Goal: Book appointment/travel/reservation

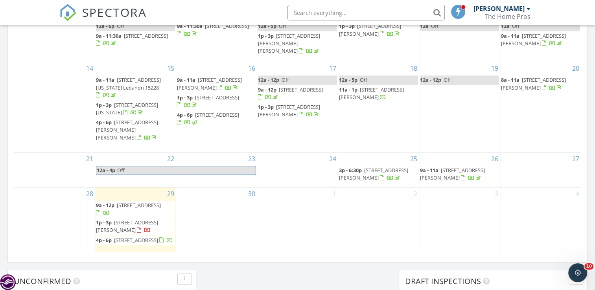
scroll to position [470, 0]
click at [204, 213] on div "30" at bounding box center [216, 219] width 81 height 65
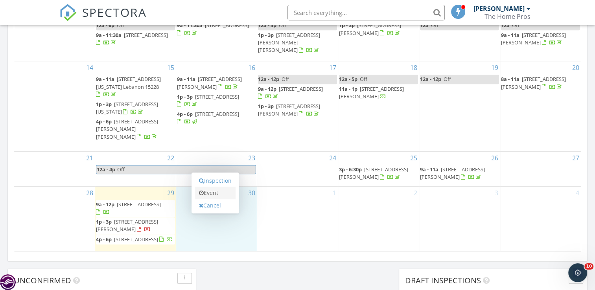
click at [211, 193] on link "Event" at bounding box center [215, 193] width 40 height 13
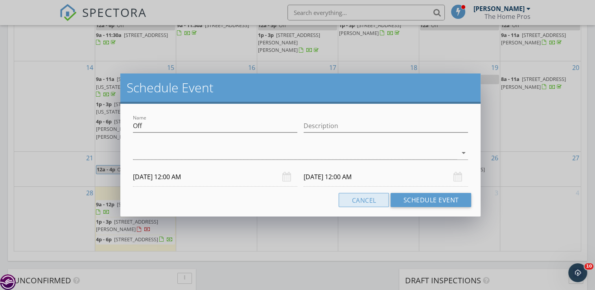
click at [385, 199] on button "Cancel" at bounding box center [363, 200] width 50 height 14
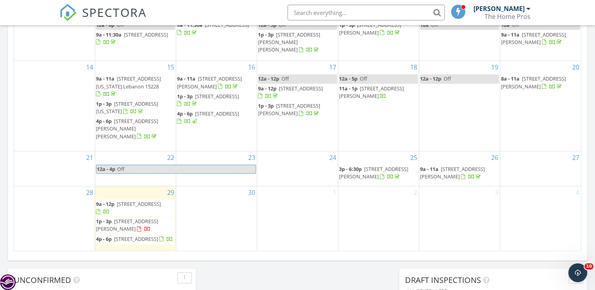
scroll to position [489, 0]
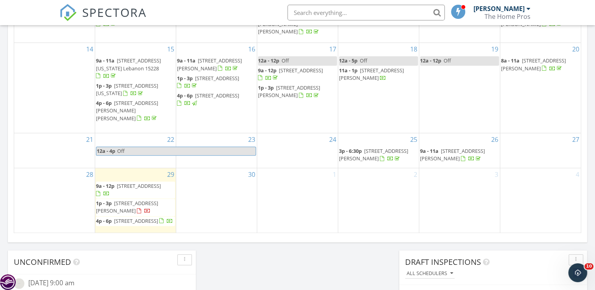
click at [453, 176] on div "3" at bounding box center [459, 200] width 81 height 65
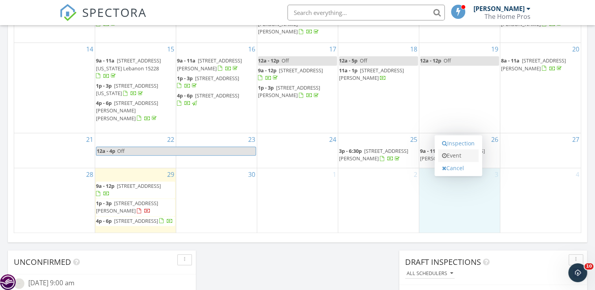
click at [454, 152] on link "Event" at bounding box center [458, 155] width 40 height 13
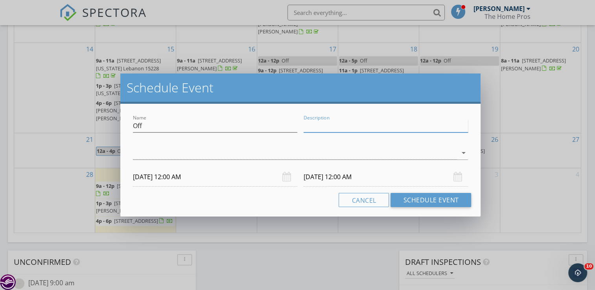
click at [342, 123] on input "Description" at bounding box center [385, 126] width 164 height 13
click at [316, 127] on input "Description" at bounding box center [385, 126] width 164 height 13
click at [244, 161] on div "arrow_drop_down" at bounding box center [300, 157] width 335 height 21
click at [243, 154] on div at bounding box center [295, 153] width 324 height 13
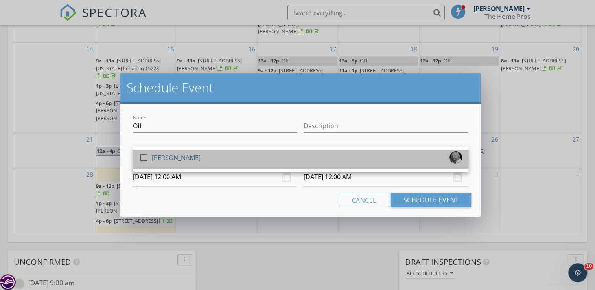
click at [234, 160] on div "check_box_outline_blank Tony Lupinacci" at bounding box center [300, 159] width 323 height 16
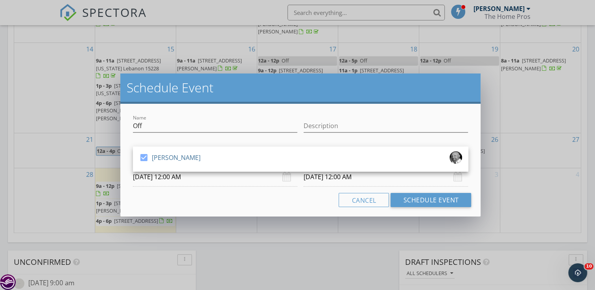
click at [316, 178] on input "10/04/2025 12:00 AM" at bounding box center [385, 176] width 164 height 19
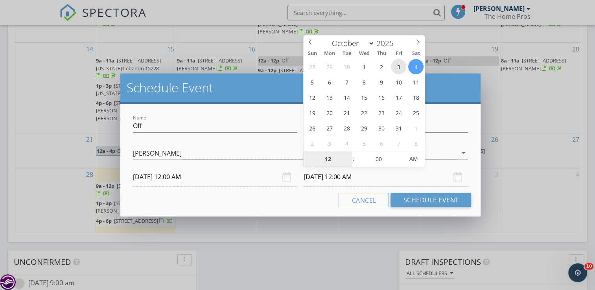
type input "10/03/2025 12:00 AM"
type input "01"
type input "10/03/2025 1:00 AM"
click at [349, 155] on span at bounding box center [349, 155] width 6 height 8
type input "02"
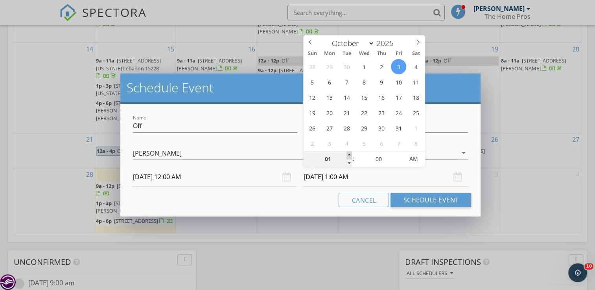
type input "10/03/2025 2:00 AM"
click at [349, 155] on span at bounding box center [349, 155] width 6 height 8
type input "03"
type input "10/03/2025 3:00 AM"
click at [349, 155] on span at bounding box center [349, 155] width 6 height 8
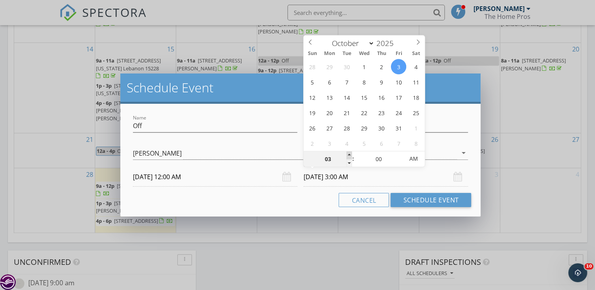
type input "04"
type input "10/03/2025 4:00 AM"
click at [349, 155] on span at bounding box center [349, 155] width 6 height 8
type input "05"
type input "10/03/2025 5:00 AM"
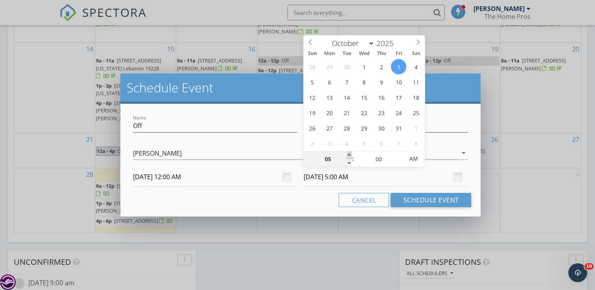
click at [349, 155] on span at bounding box center [349, 155] width 6 height 8
type input "06"
type input "10/03/2025 6:00 AM"
click at [349, 155] on span at bounding box center [349, 155] width 6 height 8
type input "07"
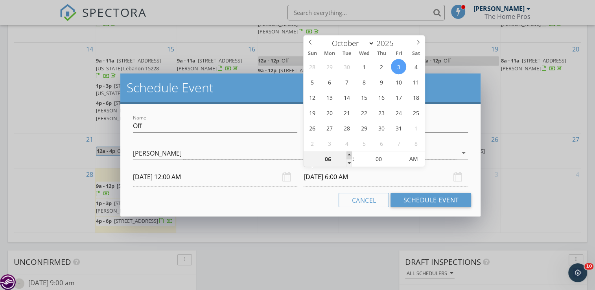
type input "10/03/2025 7:00 AM"
click at [349, 155] on span at bounding box center [349, 155] width 6 height 8
type input "08"
type input "10/03/2025 8:00 AM"
click at [349, 155] on span at bounding box center [349, 155] width 6 height 8
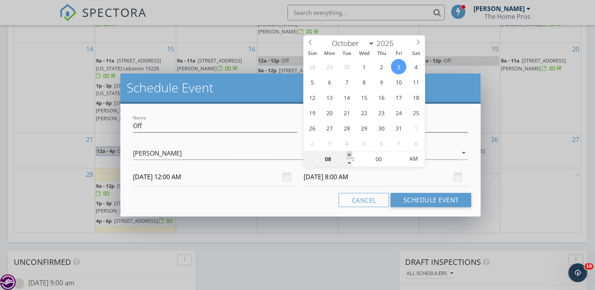
type input "09"
type input "10/03/2025 9:00 AM"
click at [349, 155] on span at bounding box center [349, 155] width 6 height 8
type input "10"
type input "10/03/2025 10:00 AM"
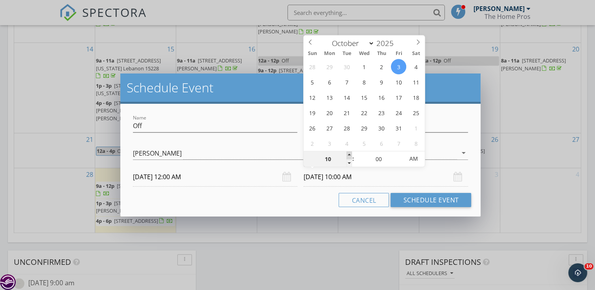
click at [349, 155] on span at bounding box center [349, 155] width 6 height 8
type input "11"
type input "10/03/2025 11:00 AM"
click at [349, 155] on span at bounding box center [349, 155] width 6 height 8
type input "12"
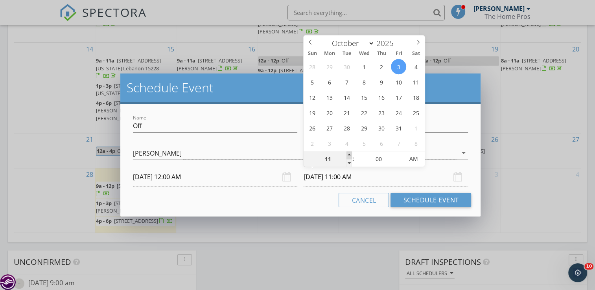
type input "10/03/2025 12:00 PM"
click at [349, 155] on span at bounding box center [349, 155] width 6 height 8
type input "01"
type input "10/03/2025 1:00 PM"
click at [349, 155] on span at bounding box center [349, 155] width 6 height 8
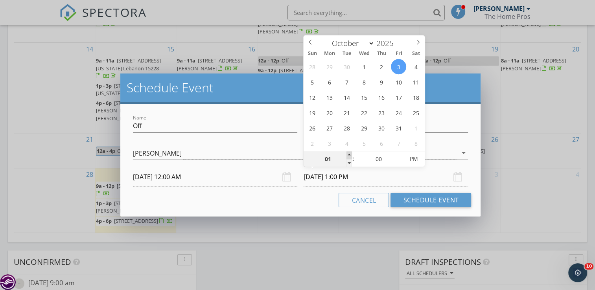
type input "02"
type input "10/03/2025 2:00 PM"
click at [349, 155] on span at bounding box center [349, 155] width 6 height 8
type input "03"
type input "10/03/2025 3:00 PM"
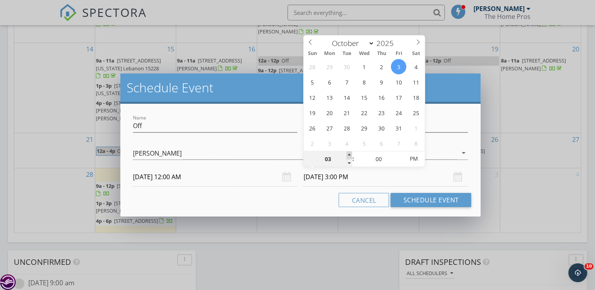
click at [349, 155] on span at bounding box center [349, 155] width 6 height 8
type input "04"
type input "10/03/2025 4:00 PM"
click at [349, 155] on span at bounding box center [349, 155] width 6 height 8
type input "05"
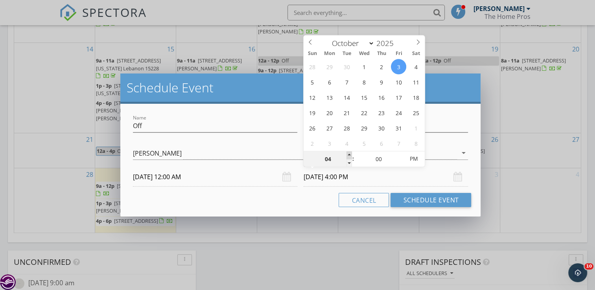
type input "10/03/2025 5:00 PM"
click at [349, 155] on span at bounding box center [349, 155] width 6 height 8
type input "06"
type input "10/03/2025 6:00 PM"
click at [349, 155] on span at bounding box center [349, 155] width 6 height 8
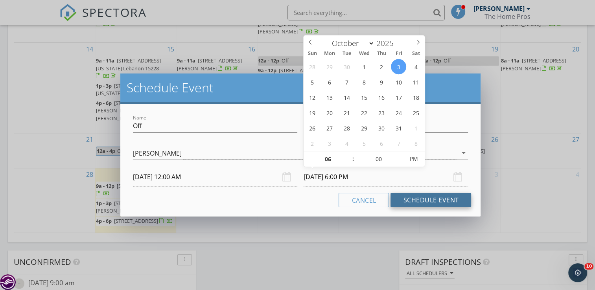
click at [418, 200] on button "Schedule Event" at bounding box center [430, 200] width 81 height 14
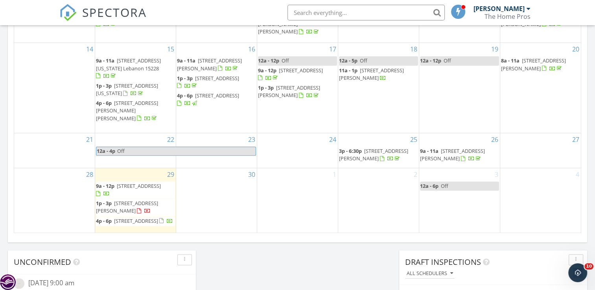
click at [369, 177] on div "2" at bounding box center [378, 200] width 81 height 65
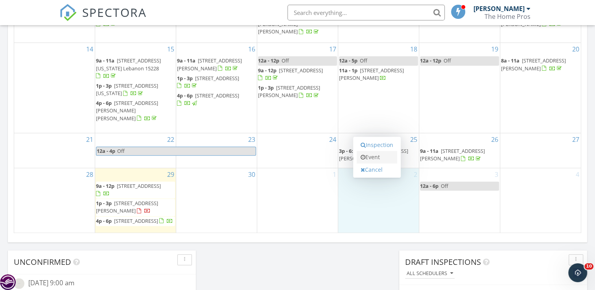
click at [373, 153] on link "Event" at bounding box center [377, 157] width 40 height 13
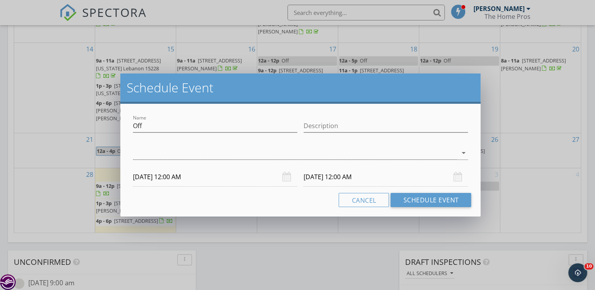
click at [322, 178] on input "10/03/2025 12:00 AM" at bounding box center [385, 176] width 164 height 19
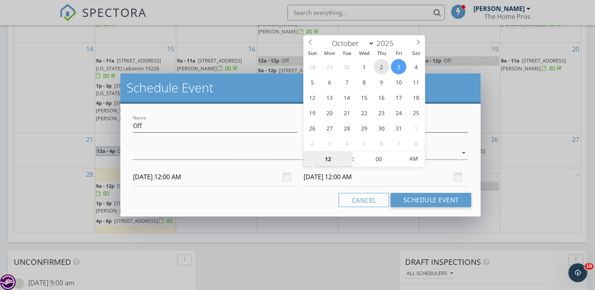
type input "10/02/2025 12:00 AM"
type input "01"
type input "10/02/2025 1:00 AM"
click at [349, 153] on span at bounding box center [349, 155] width 6 height 8
type input "02"
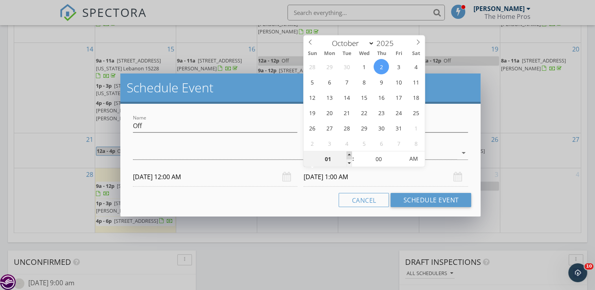
type input "10/02/2025 2:00 AM"
click at [349, 153] on span at bounding box center [349, 155] width 6 height 8
type input "03"
type input "10/02/2025 3:00 AM"
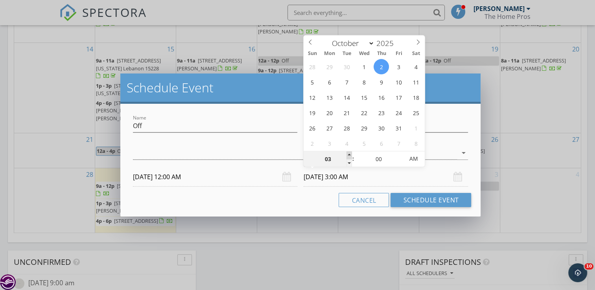
type input "04"
type input "10/02/2025 4:00 AM"
click at [349, 153] on span at bounding box center [349, 155] width 6 height 8
type input "05"
type input "10/02/2025 5:00 AM"
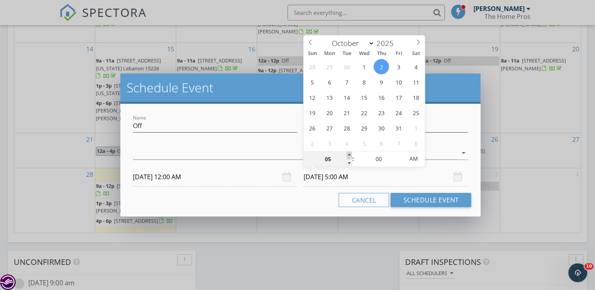
click at [349, 153] on span at bounding box center [349, 155] width 6 height 8
type input "06"
type input "10/02/2025 6:00 AM"
click at [349, 153] on span at bounding box center [349, 155] width 6 height 8
type input "07"
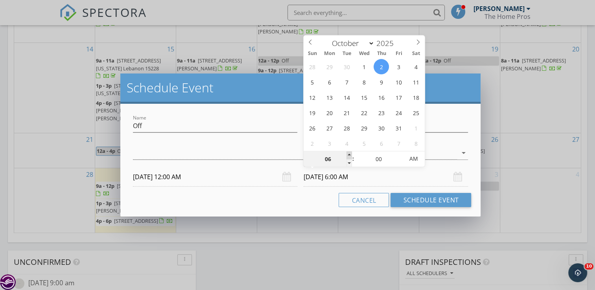
type input "10/02/2025 7:00 AM"
click at [349, 153] on span at bounding box center [349, 155] width 6 height 8
type input "08"
type input "10/02/2025 8:00 AM"
click at [349, 153] on span at bounding box center [349, 155] width 6 height 8
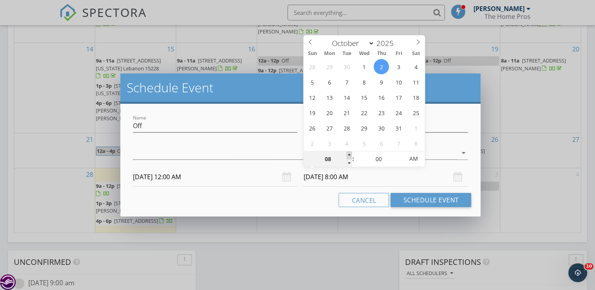
type input "09"
type input "10/02/2025 9:00 AM"
click at [349, 153] on span at bounding box center [349, 155] width 6 height 8
type input "10"
type input "10/02/2025 10:00 AM"
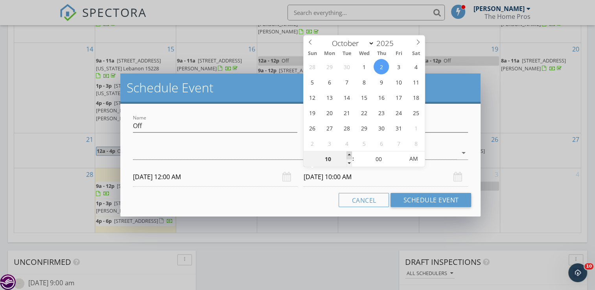
click at [349, 153] on span at bounding box center [349, 155] width 6 height 8
type input "11"
type input "10/02/2025 11:00 AM"
click at [349, 153] on span at bounding box center [349, 155] width 6 height 8
click at [427, 199] on button "Schedule Event" at bounding box center [430, 200] width 81 height 14
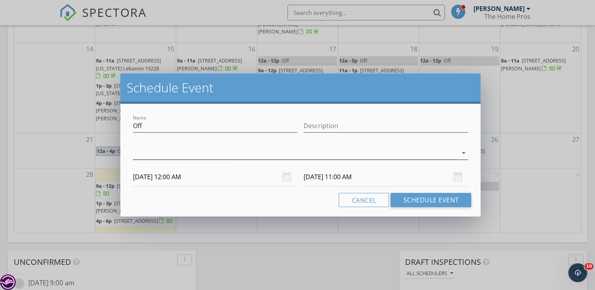
click at [263, 151] on div at bounding box center [295, 153] width 324 height 13
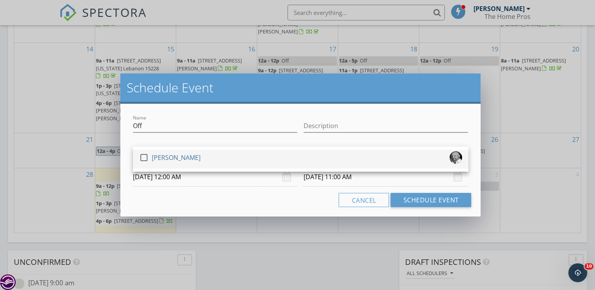
click at [204, 156] on div "check_box_outline_blank Tony Lupinacci" at bounding box center [300, 159] width 323 height 16
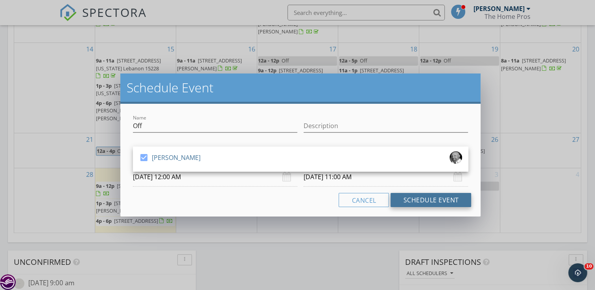
click at [447, 202] on button "Schedule Event" at bounding box center [430, 200] width 81 height 14
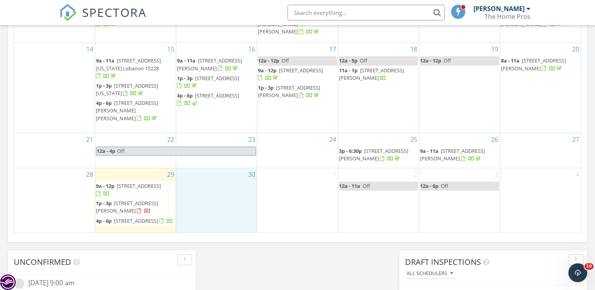
click at [232, 175] on div "30" at bounding box center [216, 200] width 81 height 65
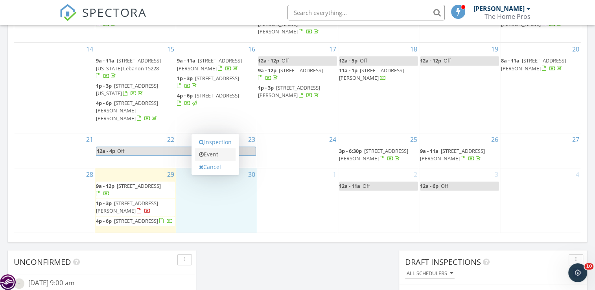
click at [222, 153] on link "Event" at bounding box center [215, 154] width 40 height 13
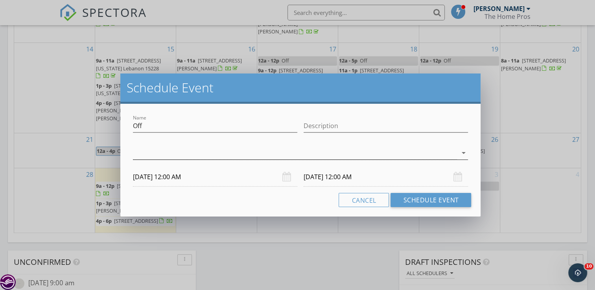
click at [254, 153] on div at bounding box center [295, 153] width 324 height 13
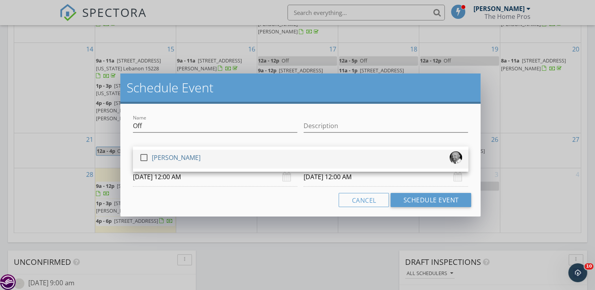
click at [236, 157] on div "check_box_outline_blank Tony Lupinacci" at bounding box center [300, 159] width 323 height 16
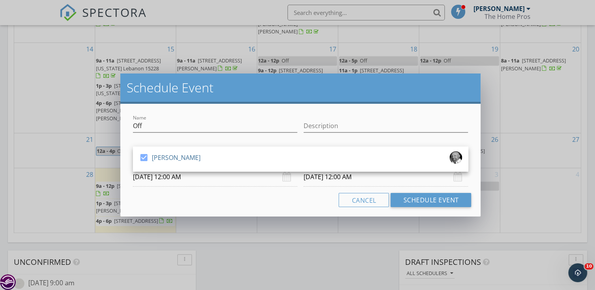
click at [315, 180] on input "10/01/2025 12:00 AM" at bounding box center [385, 176] width 164 height 19
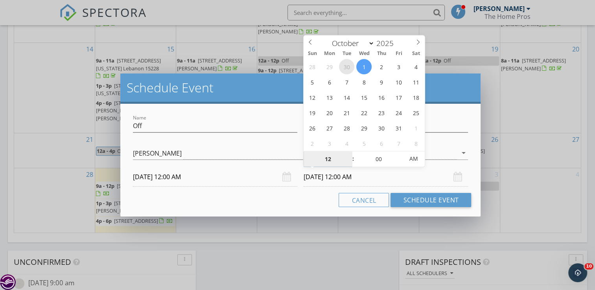
select select "8"
type input "09/30/2025 12:00 AM"
type input "01"
type input "09/30/2025 1:00 AM"
click at [347, 152] on span at bounding box center [349, 155] width 6 height 8
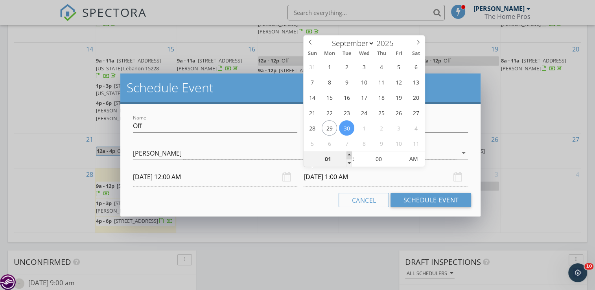
type input "02"
type input "09/30/2025 2:00 AM"
click at [347, 152] on span at bounding box center [349, 155] width 6 height 8
type input "03"
type input "09/30/2025 3:00 AM"
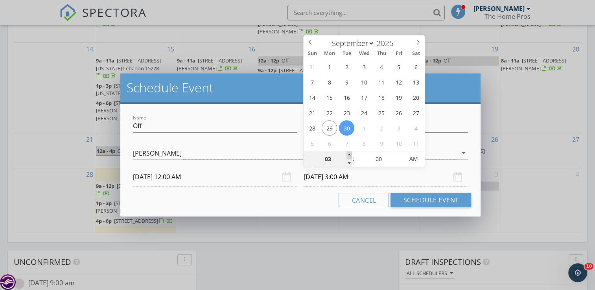
click at [347, 152] on span at bounding box center [349, 155] width 6 height 8
type input "04"
type input "09/30/2025 4:00 AM"
click at [347, 152] on span at bounding box center [349, 155] width 6 height 8
type input "05"
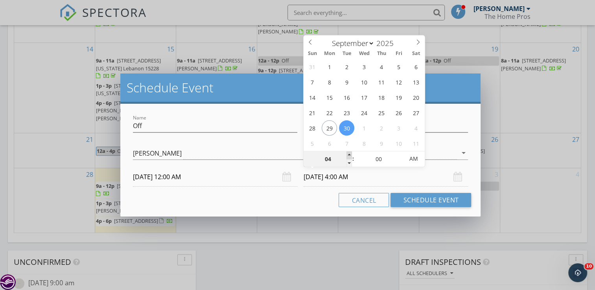
type input "09/30/2025 5:00 AM"
click at [347, 152] on span at bounding box center [349, 155] width 6 height 8
type input "06"
type input "09/30/2025 6:00 AM"
click at [347, 152] on span at bounding box center [349, 155] width 6 height 8
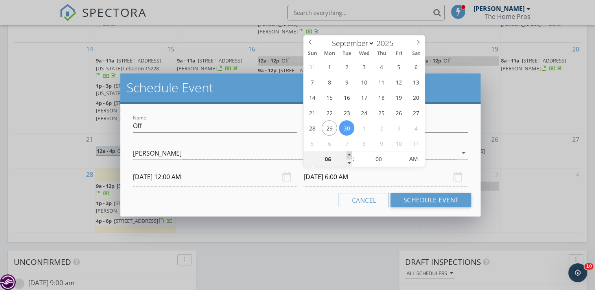
type input "07"
type input "09/30/2025 7:00 AM"
click at [347, 152] on span at bounding box center [349, 155] width 6 height 8
type input "08"
type input "09/30/2025 8:00 AM"
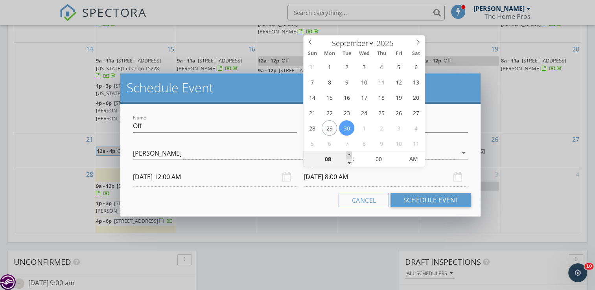
click at [347, 152] on span at bounding box center [349, 155] width 6 height 8
type input "09"
type input "09/30/2025 9:00 AM"
click at [347, 152] on span at bounding box center [349, 155] width 6 height 8
type input "10"
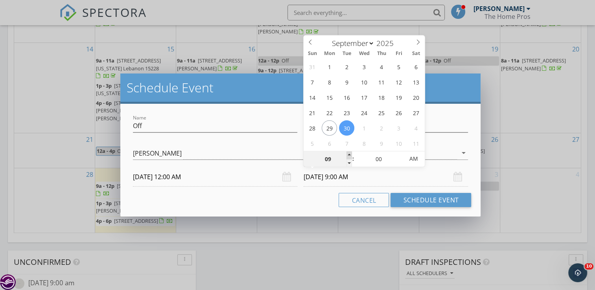
type input "09/30/2025 10:00 AM"
click at [347, 152] on span at bounding box center [349, 155] width 6 height 8
type input "11"
type input "09/30/2025 11:00 AM"
click at [347, 152] on span at bounding box center [349, 155] width 6 height 8
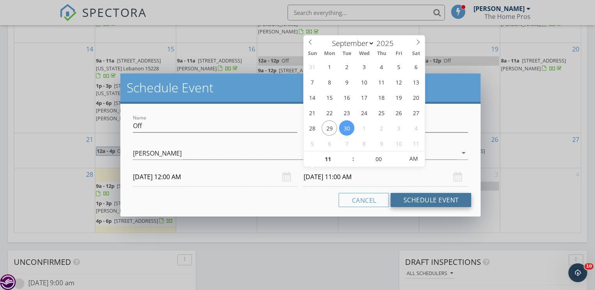
click at [426, 197] on button "Schedule Event" at bounding box center [430, 200] width 81 height 14
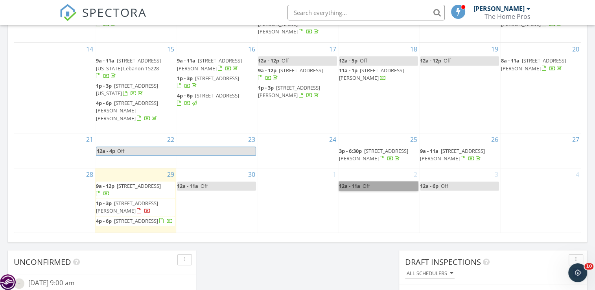
drag, startPoint x: 388, startPoint y: 173, endPoint x: 377, endPoint y: 170, distance: 11.7
click at [377, 182] on link "12a - 11a Off" at bounding box center [378, 186] width 79 height 9
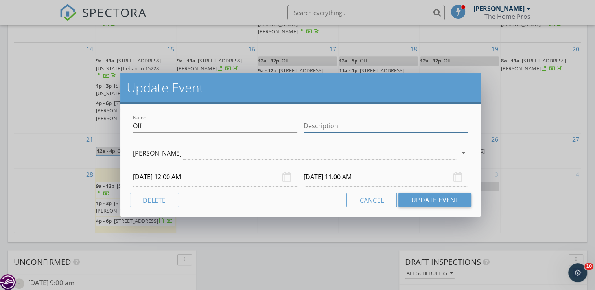
click at [351, 127] on input "Description" at bounding box center [385, 126] width 164 height 13
type input "Christine"
click at [450, 200] on button "Update Event" at bounding box center [434, 200] width 73 height 14
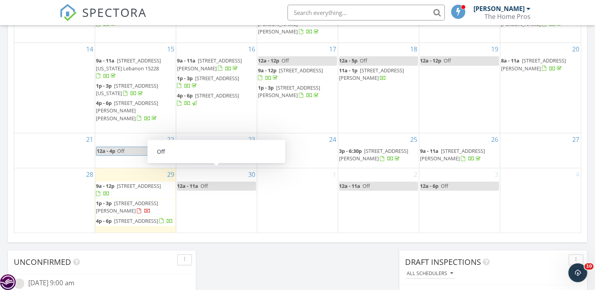
click at [204, 182] on span "Off" at bounding box center [203, 185] width 7 height 7
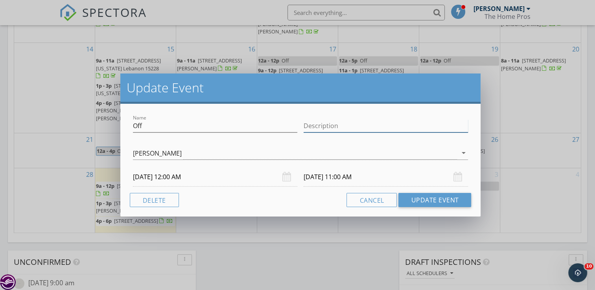
click at [354, 125] on input "Description" at bounding box center [385, 126] width 164 height 13
type input "alexa"
click at [456, 201] on button "Update Event" at bounding box center [434, 200] width 73 height 14
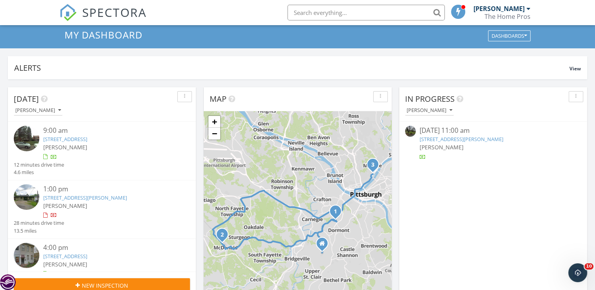
scroll to position [0, 0]
